Goal: Transaction & Acquisition: Purchase product/service

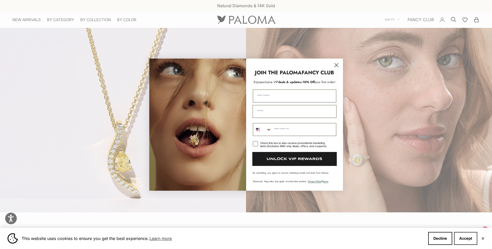
click at [468, 238] on button "Accept" at bounding box center [465, 238] width 23 height 13
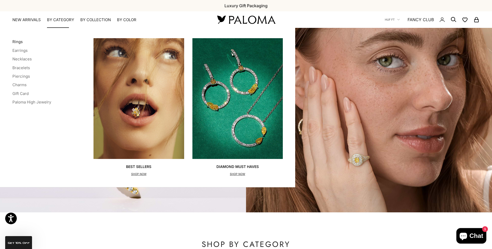
click at [16, 42] on link "Rings" at bounding box center [17, 41] width 10 height 5
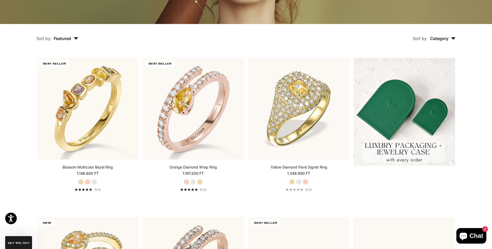
scroll to position [129, 0]
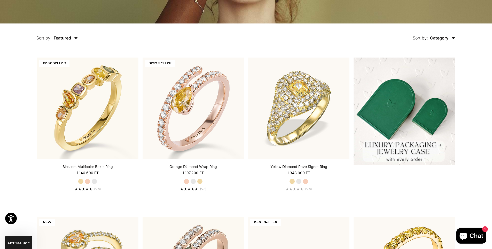
click at [75, 37] on icon "button" at bounding box center [76, 38] width 4 height 3
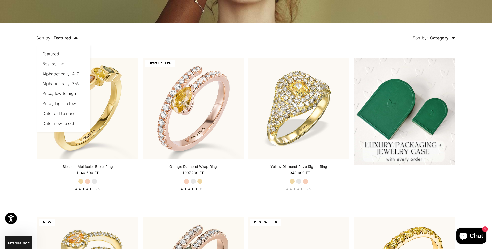
click at [70, 93] on span "Price, low to high" at bounding box center [59, 93] width 34 height 5
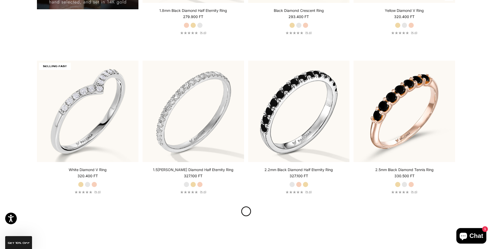
scroll to position [608, 0]
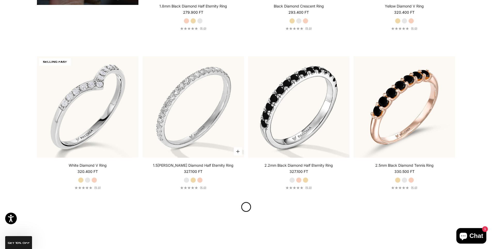
drag, startPoint x: 213, startPoint y: 167, endPoint x: 245, endPoint y: 156, distance: 34.2
click at [213, 167] on link "1.5[PERSON_NAME] Diamond Half Eternity Ring" at bounding box center [193, 165] width 81 height 5
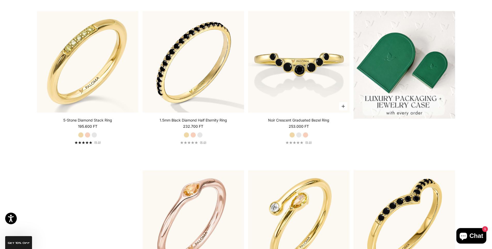
scroll to position [117, 0]
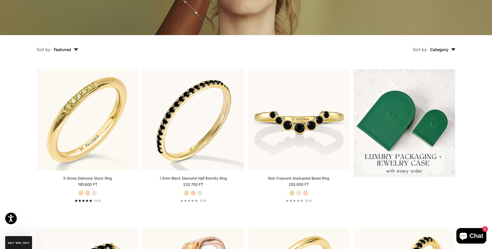
click at [58, 51] on span "Featured" at bounding box center [66, 49] width 25 height 5
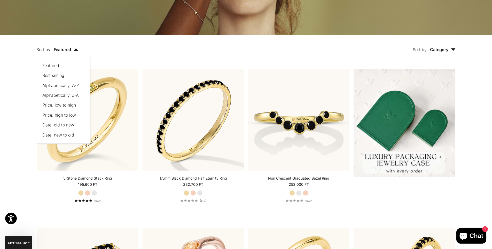
click at [65, 106] on span "Price, low to high" at bounding box center [59, 104] width 34 height 5
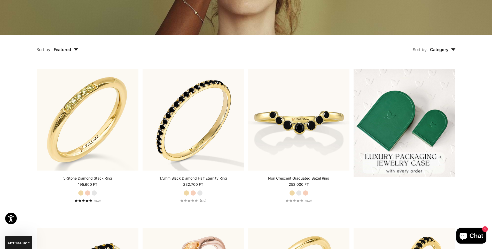
click at [74, 49] on icon "button" at bounding box center [76, 49] width 4 height 3
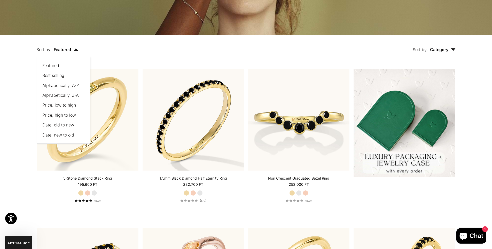
click at [55, 105] on span "Price, low to high" at bounding box center [59, 104] width 34 height 5
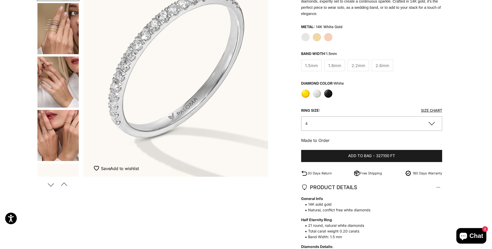
scroll to position [103, 0]
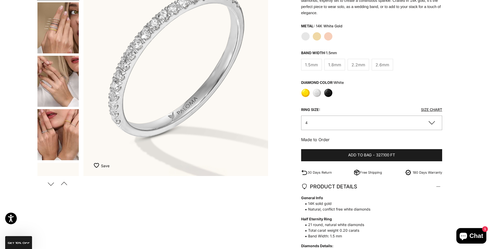
click at [387, 117] on button "4" at bounding box center [371, 123] width 141 height 14
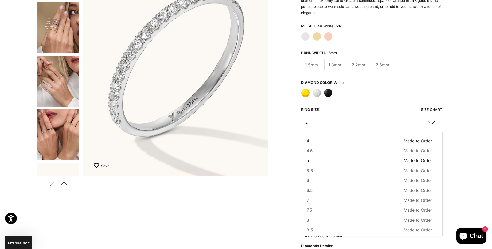
click at [306, 157] on span "5" at bounding box center [307, 160] width 3 height 7
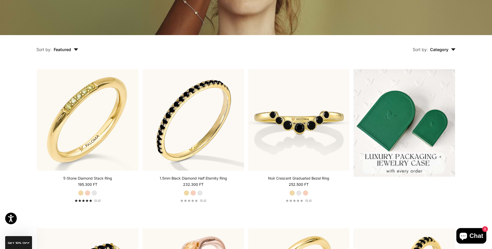
scroll to position [117, 0]
click at [76, 49] on icon "button" at bounding box center [76, 49] width 4 height 3
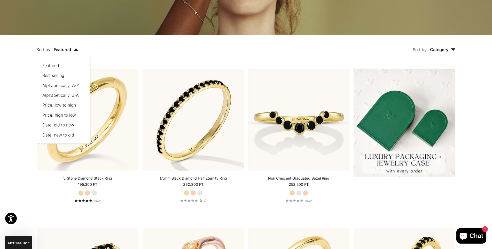
click at [64, 106] on span "Price, low to high" at bounding box center [59, 104] width 34 height 5
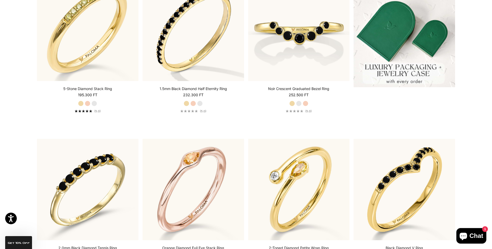
scroll to position [195, 0]
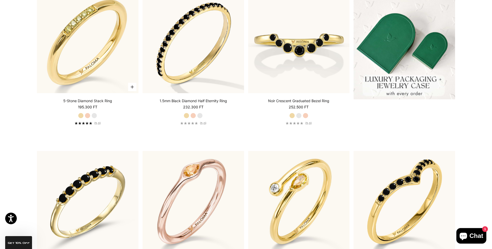
click at [95, 117] on label "White Gold" at bounding box center [94, 116] width 6 height 6
click at [95, 115] on label "White Gold" at bounding box center [94, 116] width 6 height 6
click at [88, 115] on label "Rose Gold" at bounding box center [88, 116] width 6 height 6
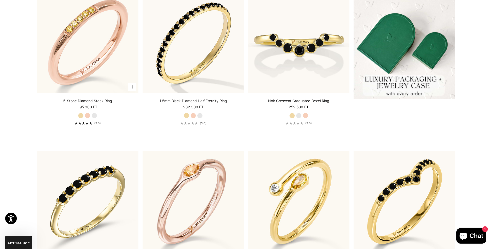
click at [93, 115] on label "White Gold" at bounding box center [94, 116] width 6 height 6
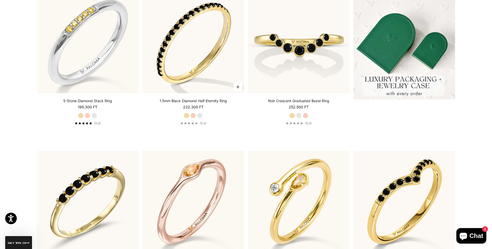
click at [199, 114] on label "White Gold" at bounding box center [200, 116] width 6 height 6
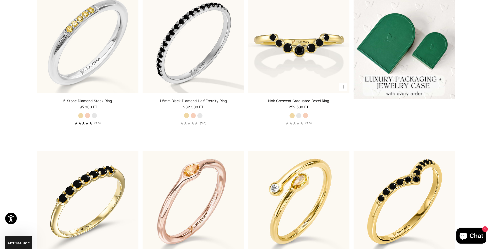
click at [298, 114] on label "White Gold" at bounding box center [299, 116] width 6 height 6
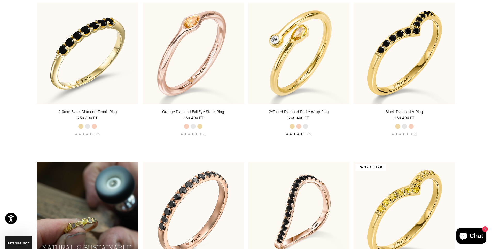
scroll to position [350, 0]
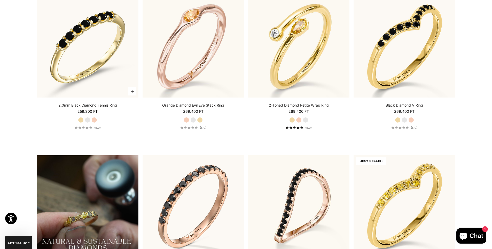
click at [86, 120] on label "White Gold" at bounding box center [88, 120] width 6 height 6
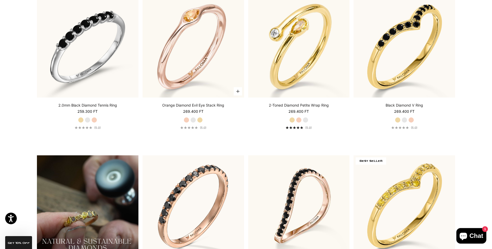
click at [194, 119] on label "White Gold" at bounding box center [193, 120] width 6 height 6
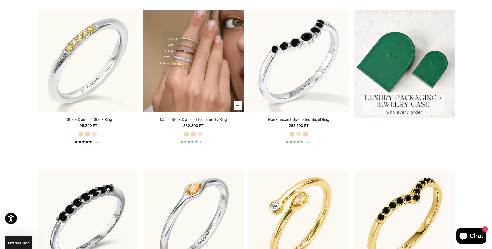
scroll to position [169, 0]
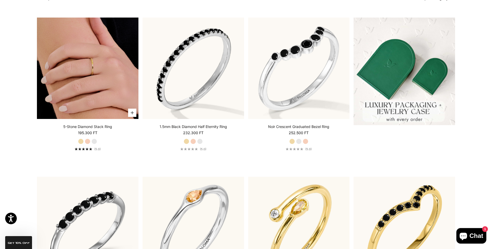
click at [92, 83] on img at bounding box center [87, 68] width 101 height 101
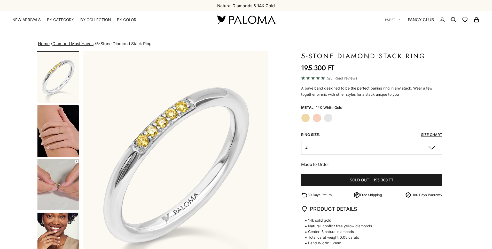
click at [60, 126] on img "Go to item 4" at bounding box center [57, 131] width 41 height 52
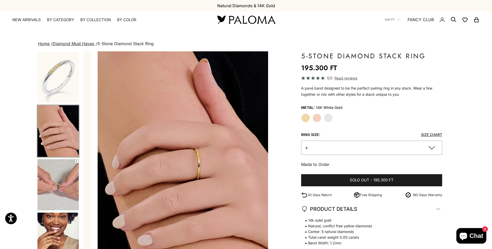
scroll to position [0, 191]
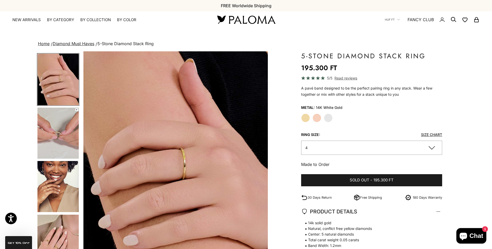
click at [60, 135] on img "Go to item 5" at bounding box center [57, 133] width 41 height 51
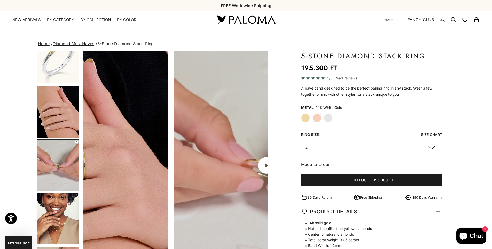
scroll to position [0, 381]
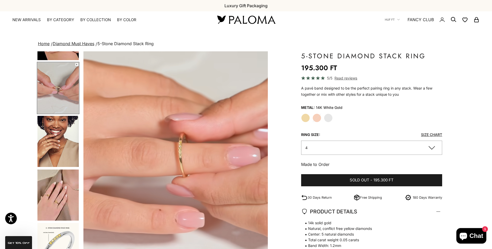
click at [60, 135] on img "Go to item 7" at bounding box center [57, 141] width 41 height 51
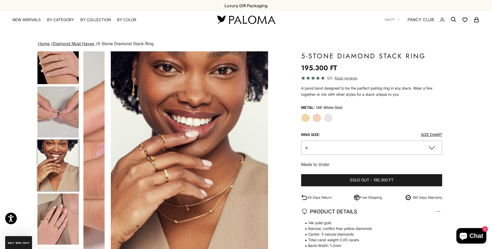
scroll to position [0, 572]
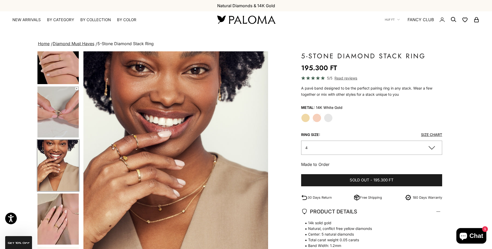
click at [54, 212] on img "Go to item 8" at bounding box center [57, 219] width 41 height 51
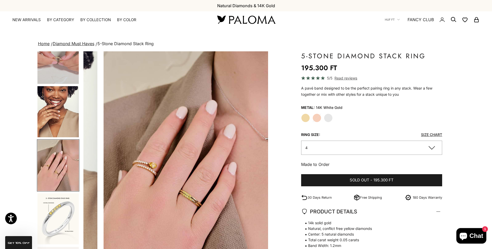
scroll to position [0, 763]
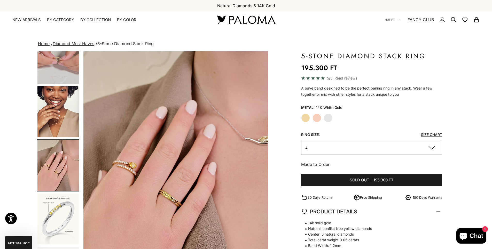
click at [64, 116] on img "Go to item 7" at bounding box center [57, 111] width 41 height 51
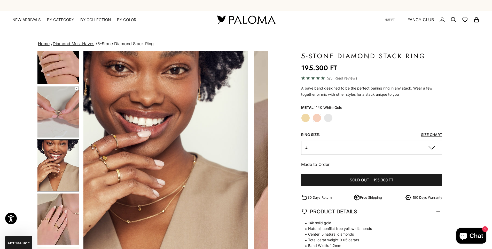
scroll to position [0, 572]
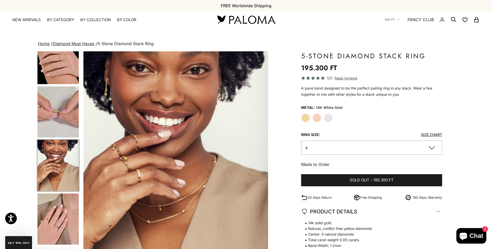
click at [58, 205] on img "Go to item 8" at bounding box center [57, 219] width 41 height 51
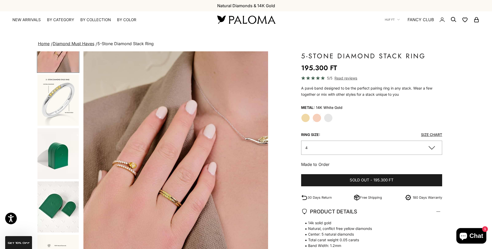
scroll to position [255, 0]
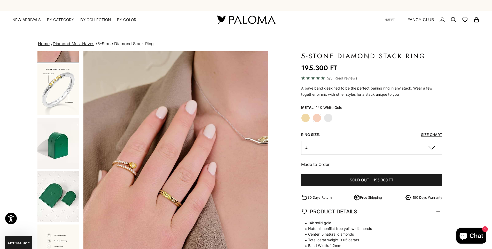
click at [351, 149] on button "4" at bounding box center [371, 148] width 141 height 14
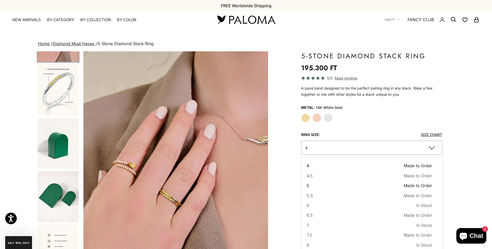
click at [309, 186] on button "5 Made to Order Sold out" at bounding box center [369, 185] width 126 height 7
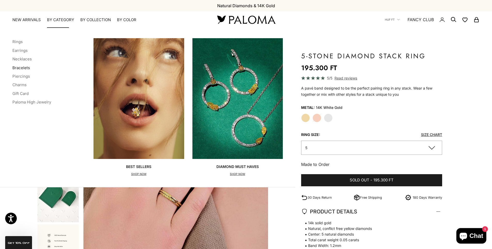
click at [25, 68] on link "Bracelets" at bounding box center [21, 67] width 18 height 5
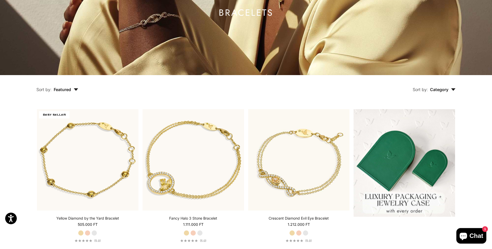
scroll to position [77, 0]
click at [75, 91] on icon "button" at bounding box center [76, 89] width 5 height 3
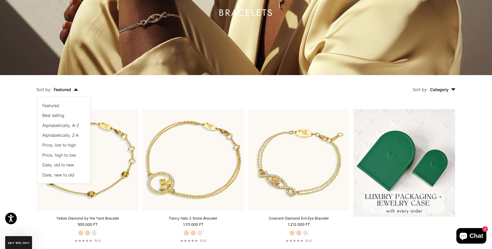
click at [74, 146] on span "Price, low to high" at bounding box center [59, 144] width 34 height 5
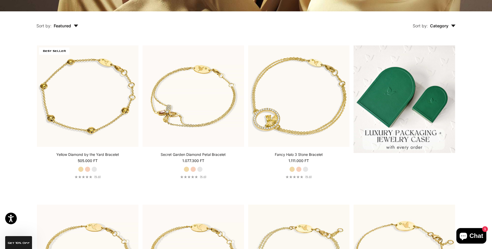
scroll to position [143, 0]
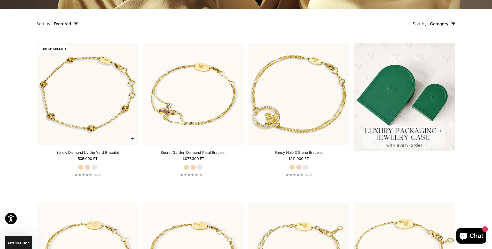
click at [92, 167] on label "White Gold" at bounding box center [94, 167] width 6 height 6
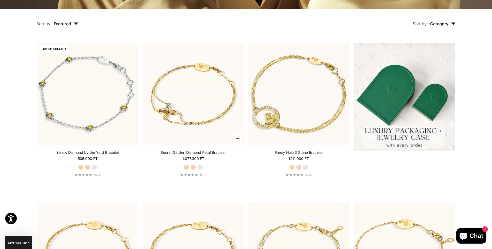
click at [200, 165] on label "White Gold" at bounding box center [200, 167] width 6 height 6
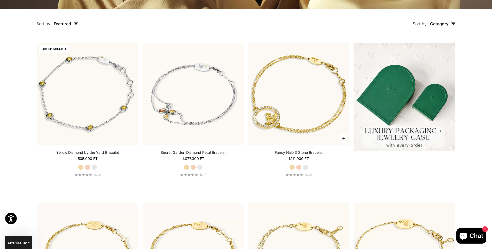
click at [304, 167] on label "White Gold" at bounding box center [305, 167] width 6 height 6
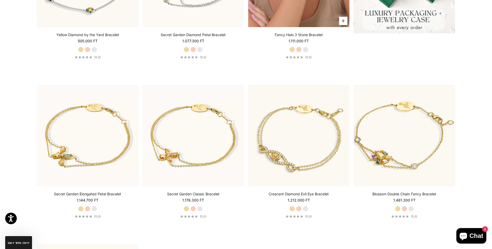
scroll to position [298, 0]
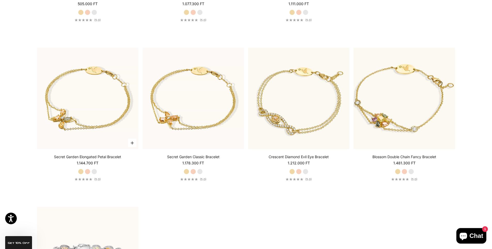
click at [95, 172] on label "White Gold" at bounding box center [94, 172] width 6 height 6
click at [86, 172] on label "Rose Gold" at bounding box center [88, 172] width 6 height 6
click at [93, 172] on label "White Gold" at bounding box center [94, 172] width 6 height 6
click at [200, 172] on label "White Gold" at bounding box center [200, 172] width 6 height 6
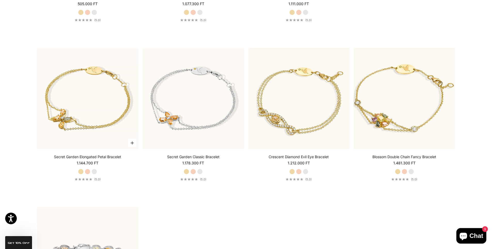
click at [87, 172] on label "Rose Gold" at bounding box center [88, 172] width 6 height 6
click at [79, 171] on label "Yellow Gold" at bounding box center [81, 172] width 6 height 6
click at [96, 171] on label "White Gold" at bounding box center [94, 172] width 6 height 6
click at [304, 171] on label "White Gold" at bounding box center [305, 172] width 6 height 6
click at [410, 172] on label "White Gold" at bounding box center [411, 172] width 6 height 6
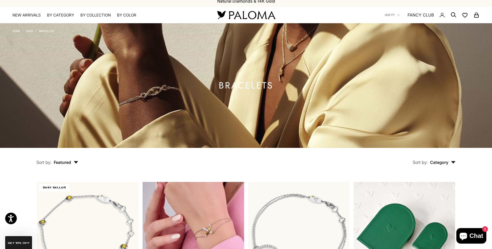
scroll to position [0, 0]
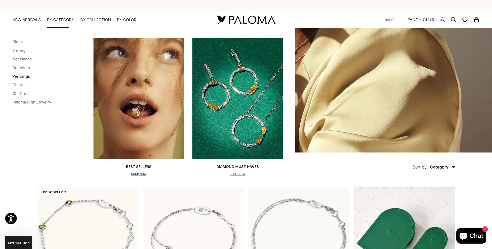
click at [29, 78] on link "Piercings" at bounding box center [21, 76] width 18 height 5
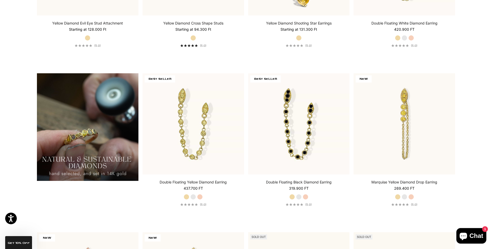
scroll to position [439, 0]
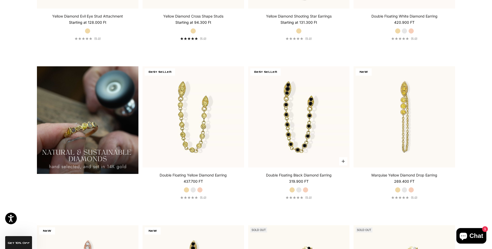
click at [299, 188] on label "White Gold" at bounding box center [299, 190] width 6 height 6
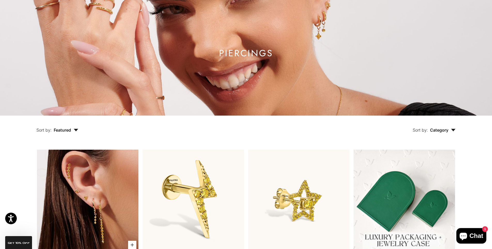
scroll to position [0, 0]
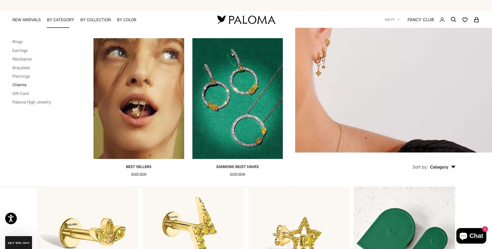
click at [22, 86] on link "Charms" at bounding box center [19, 84] width 14 height 5
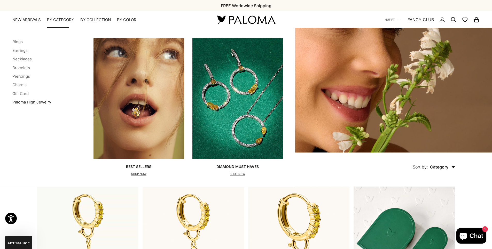
click at [30, 102] on link "Paloma High Jewelry" at bounding box center [31, 102] width 39 height 5
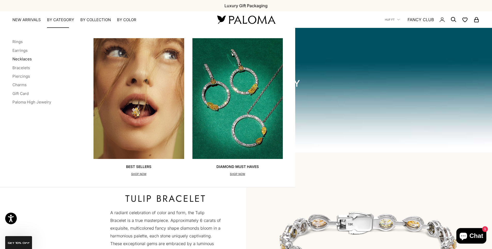
click at [24, 60] on link "Necklaces" at bounding box center [21, 59] width 19 height 5
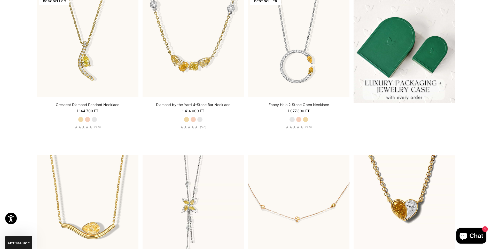
scroll to position [258, 0]
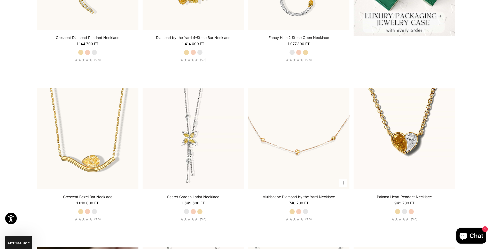
click at [305, 212] on label "White Gold" at bounding box center [305, 212] width 6 height 6
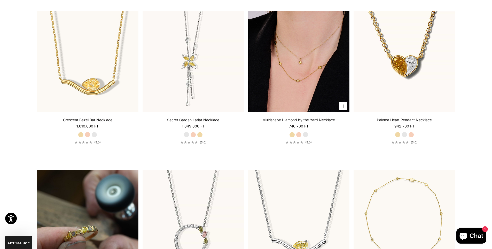
scroll to position [335, 0]
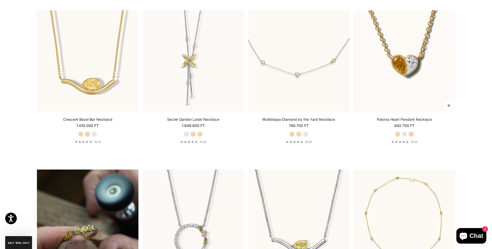
click at [405, 132] on label "White Gold" at bounding box center [404, 134] width 6 height 6
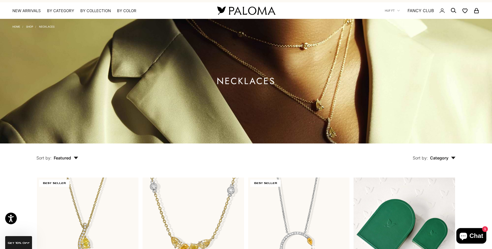
scroll to position [0, 0]
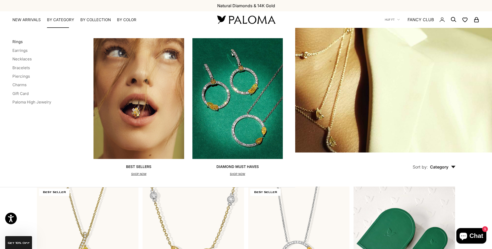
click at [20, 42] on link "Rings" at bounding box center [17, 41] width 10 height 5
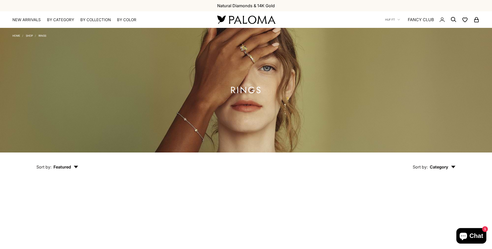
scroll to position [129, 0]
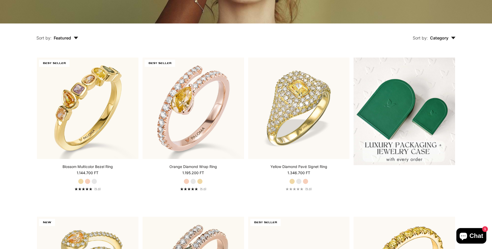
click at [451, 38] on icon "button" at bounding box center [453, 38] width 5 height 3
click at [77, 37] on icon "button" at bounding box center [76, 38] width 5 height 3
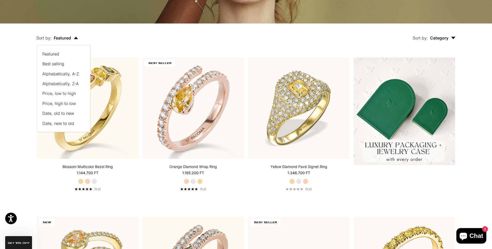
click at [69, 94] on span "Price, low to high" at bounding box center [59, 93] width 34 height 5
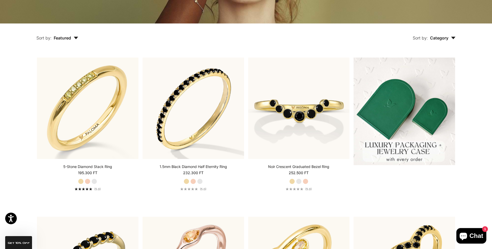
scroll to position [143, 0]
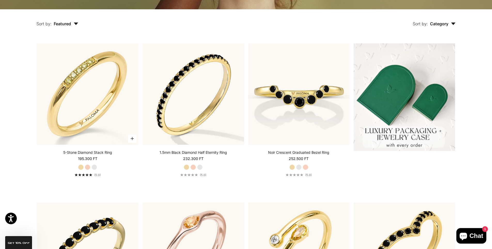
click at [94, 167] on label "White Gold" at bounding box center [94, 167] width 6 height 6
click at [87, 167] on label "Rose Gold" at bounding box center [88, 167] width 6 height 6
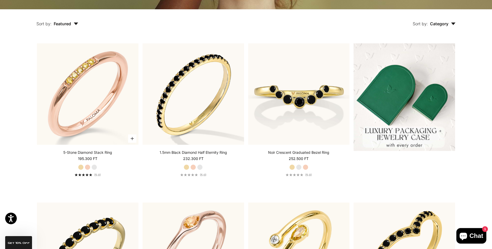
click at [94, 166] on label "White Gold" at bounding box center [94, 167] width 6 height 6
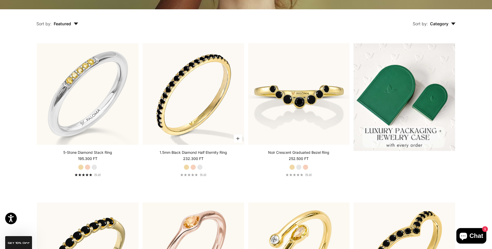
click at [200, 166] on label "White Gold" at bounding box center [200, 167] width 6 height 6
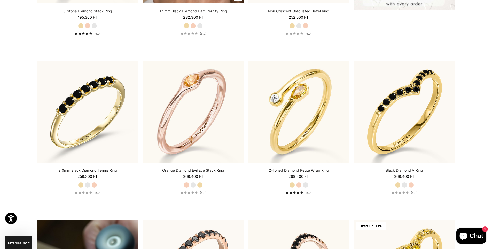
scroll to position [298, 0]
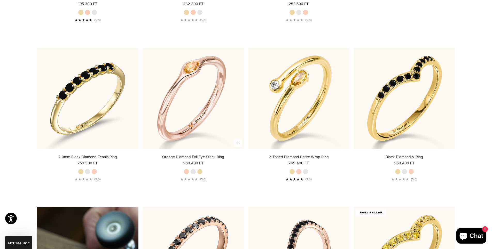
click at [194, 172] on label "White Gold" at bounding box center [193, 172] width 6 height 6
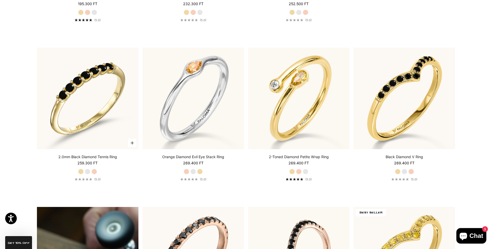
click at [88, 172] on label "White Gold" at bounding box center [88, 172] width 6 height 6
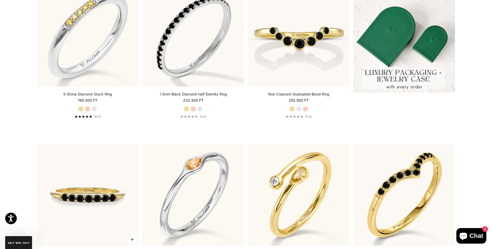
scroll to position [195, 0]
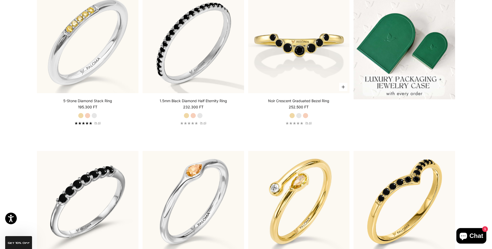
click at [299, 116] on label "White Gold" at bounding box center [299, 116] width 6 height 6
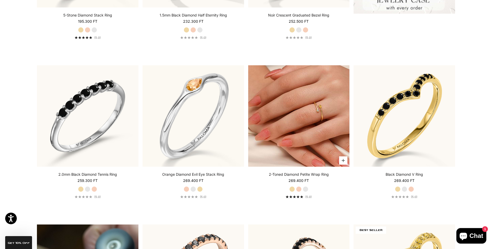
scroll to position [298, 0]
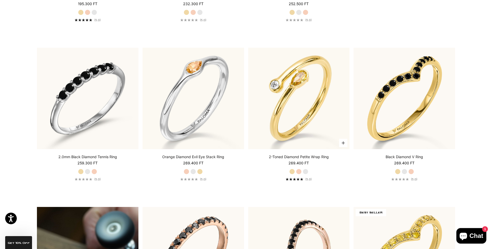
click at [305, 171] on label "White Gold" at bounding box center [305, 172] width 6 height 6
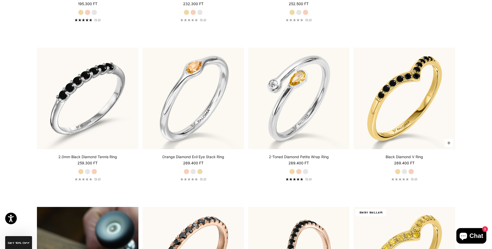
click at [405, 170] on label "White Gold" at bounding box center [404, 172] width 6 height 6
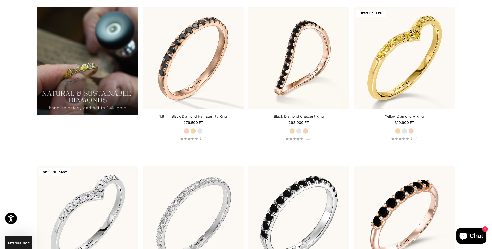
scroll to position [504, 0]
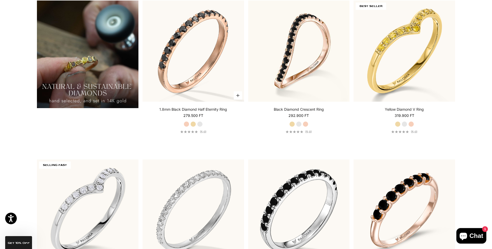
click at [200, 123] on label "White Gold" at bounding box center [200, 124] width 6 height 6
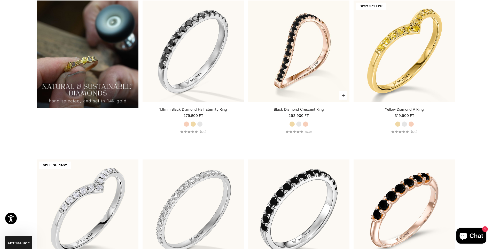
click at [299, 124] on label "White Gold" at bounding box center [299, 124] width 6 height 6
click at [405, 124] on label "White Gold" at bounding box center [404, 124] width 6 height 6
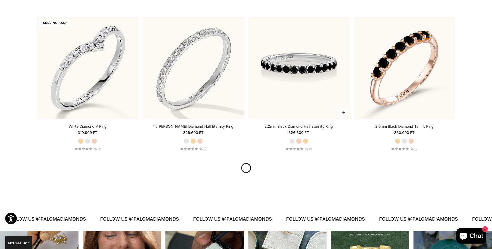
scroll to position [659, 0]
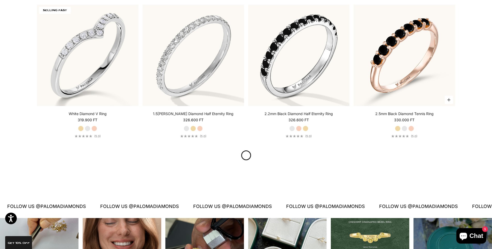
click at [403, 130] on label "White Gold" at bounding box center [404, 129] width 6 height 6
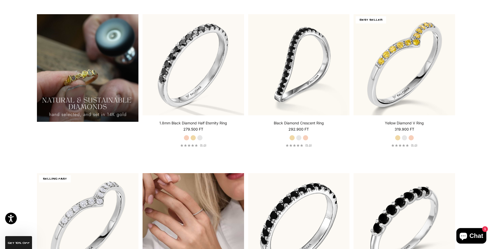
scroll to position [427, 0]
